Goal: Transaction & Acquisition: Download file/media

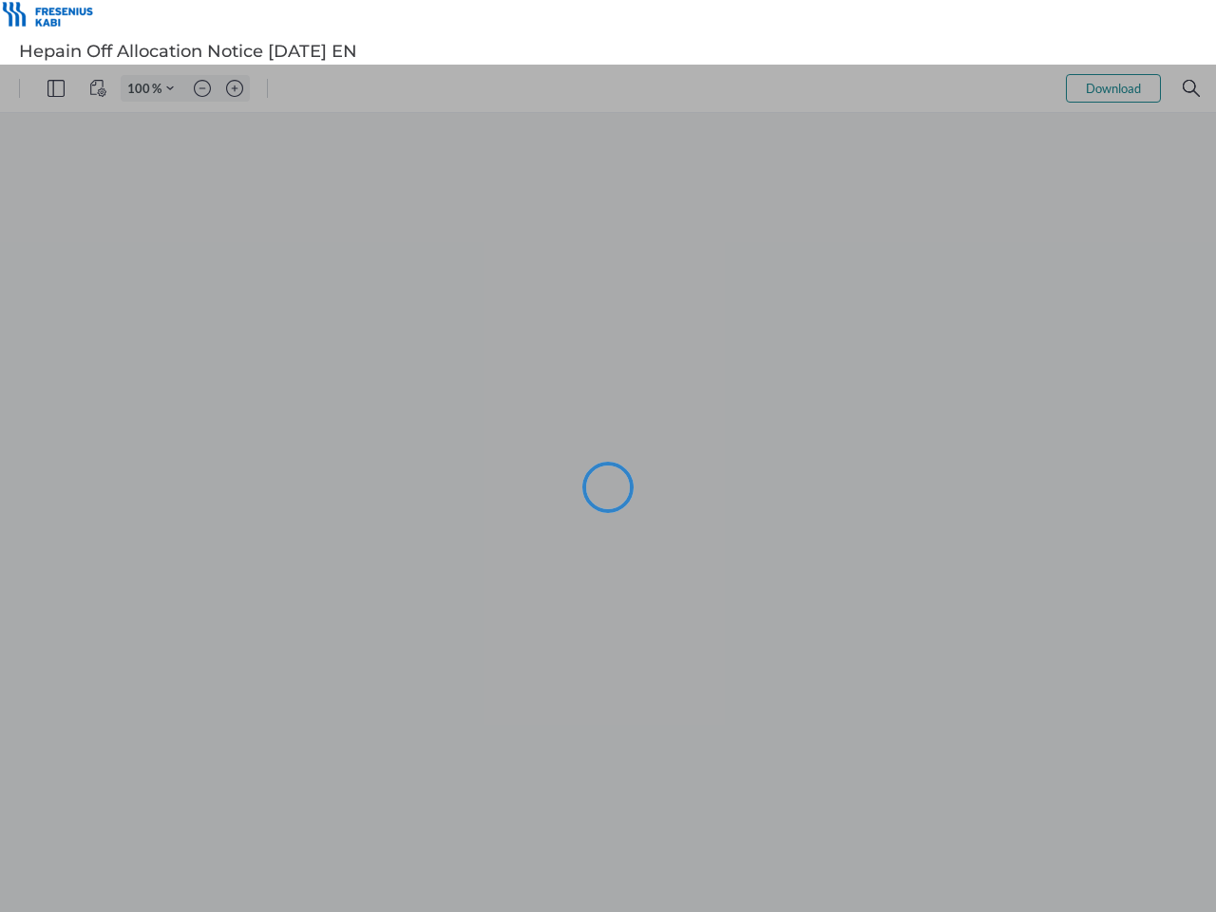
type input "106"
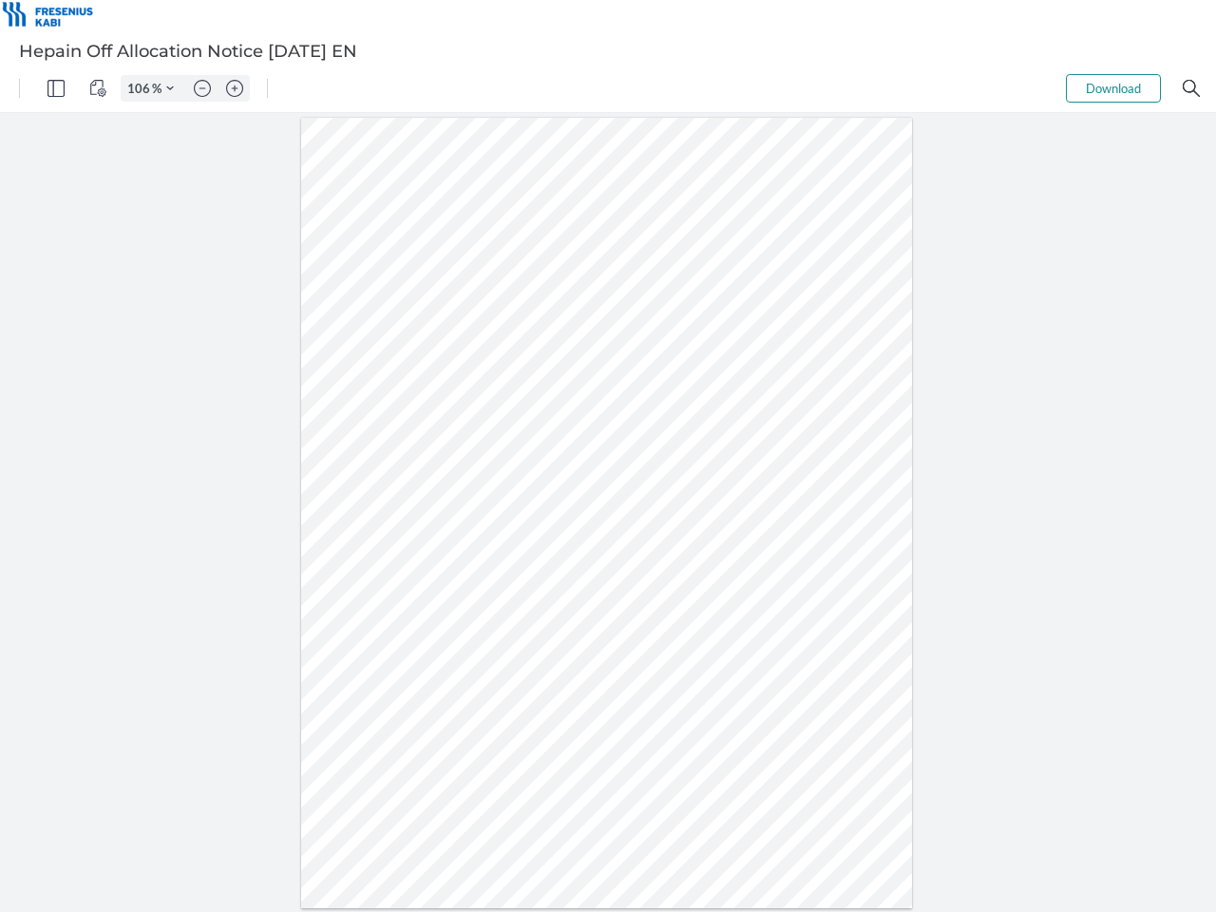
click at [56, 88] on img "Panel" at bounding box center [56, 88] width 17 height 17
click at [98, 88] on img "View Controls" at bounding box center [97, 88] width 17 height 17
click at [142, 88] on input "106" at bounding box center [137, 88] width 30 height 17
click at [170, 88] on img "Zoom Controls" at bounding box center [170, 89] width 8 height 8
click at [202, 88] on img "Zoom out" at bounding box center [202, 88] width 17 height 17
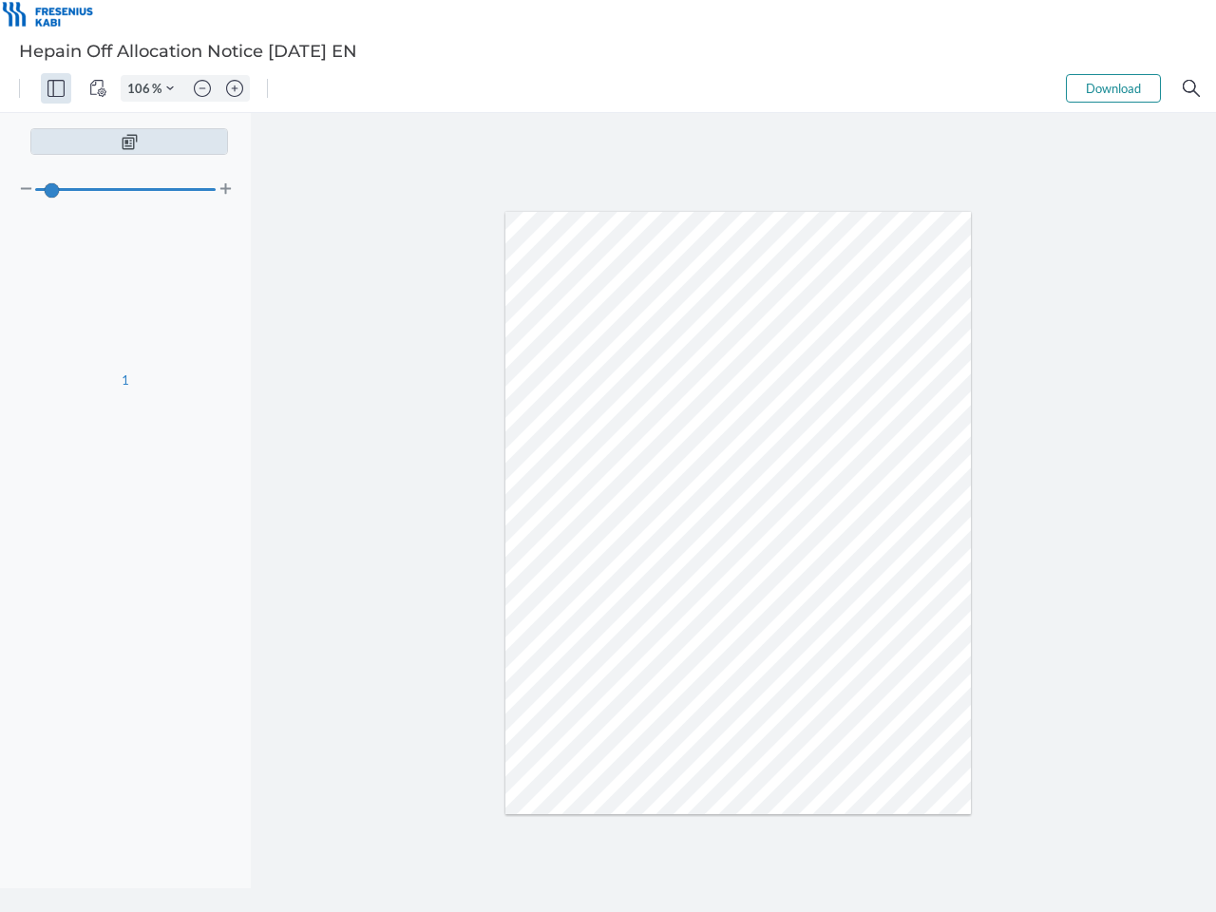
click at [235, 88] on img "Zoom in" at bounding box center [234, 88] width 17 height 17
click at [1114, 88] on button "Download" at bounding box center [1113, 88] width 95 height 29
